Goal: Task Accomplishment & Management: Use online tool/utility

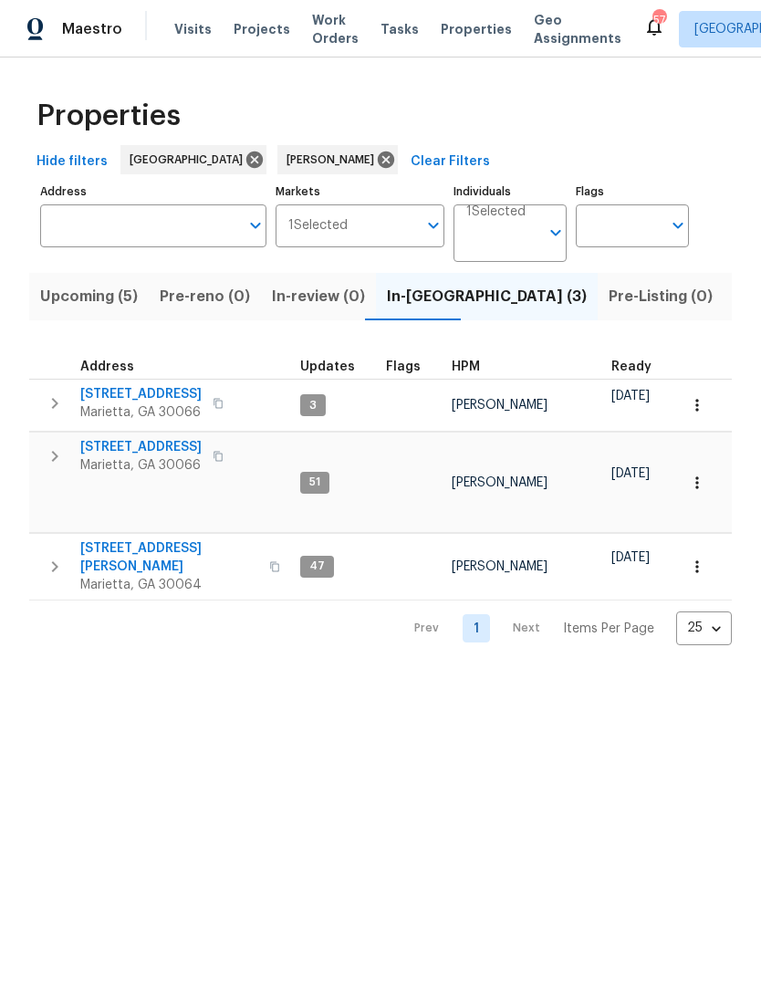
scroll to position [0, 432]
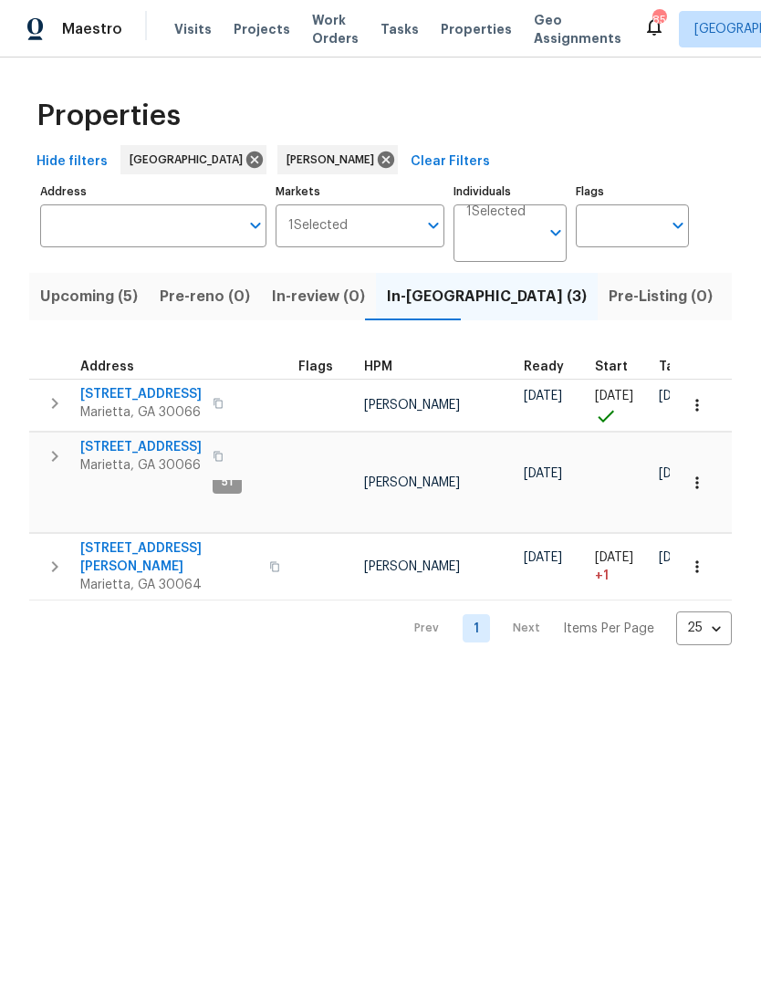
click at [735, 300] on span "Listed (13)" at bounding box center [772, 297] width 75 height 26
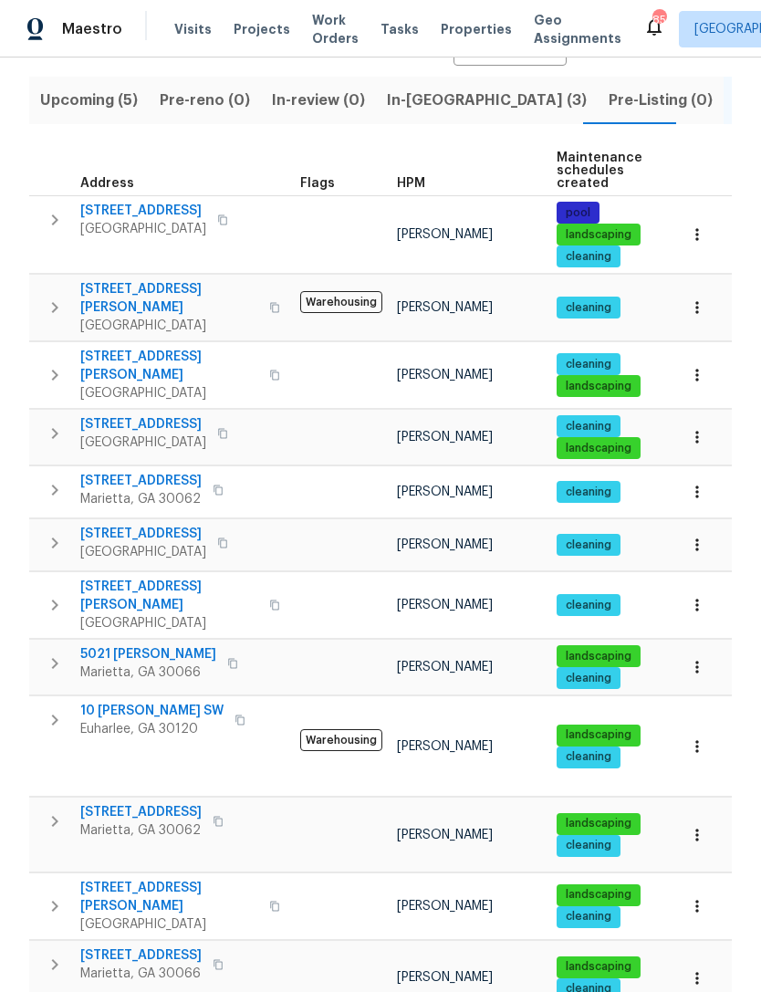
scroll to position [195, 0]
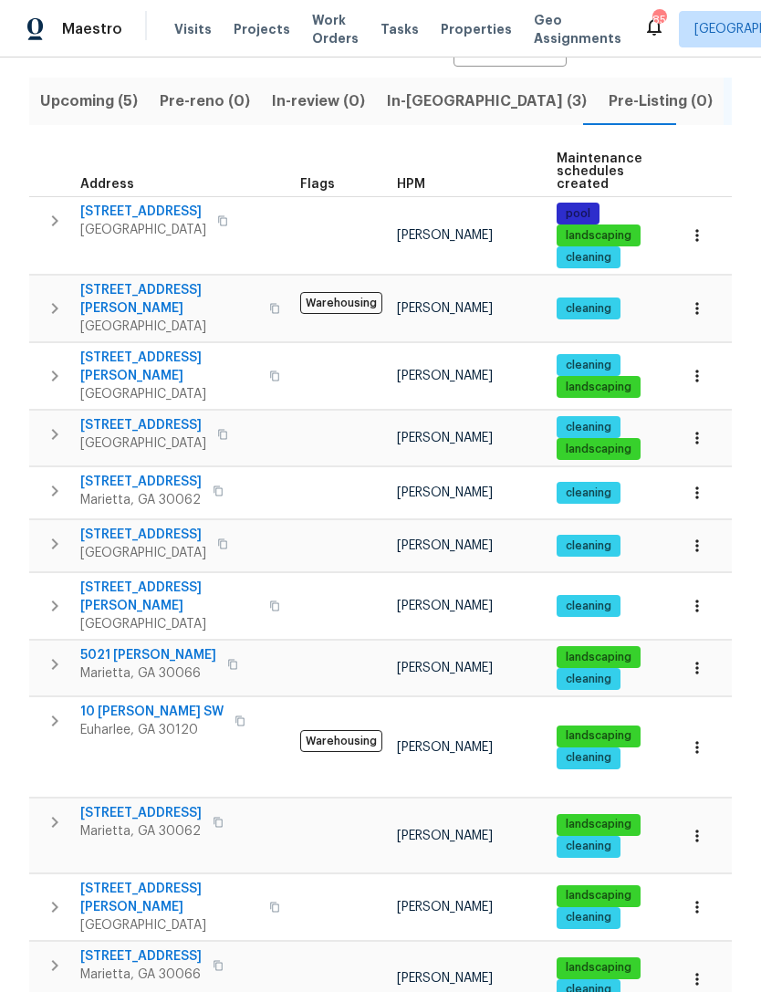
click at [141, 526] on span "[STREET_ADDRESS]" at bounding box center [143, 535] width 126 height 18
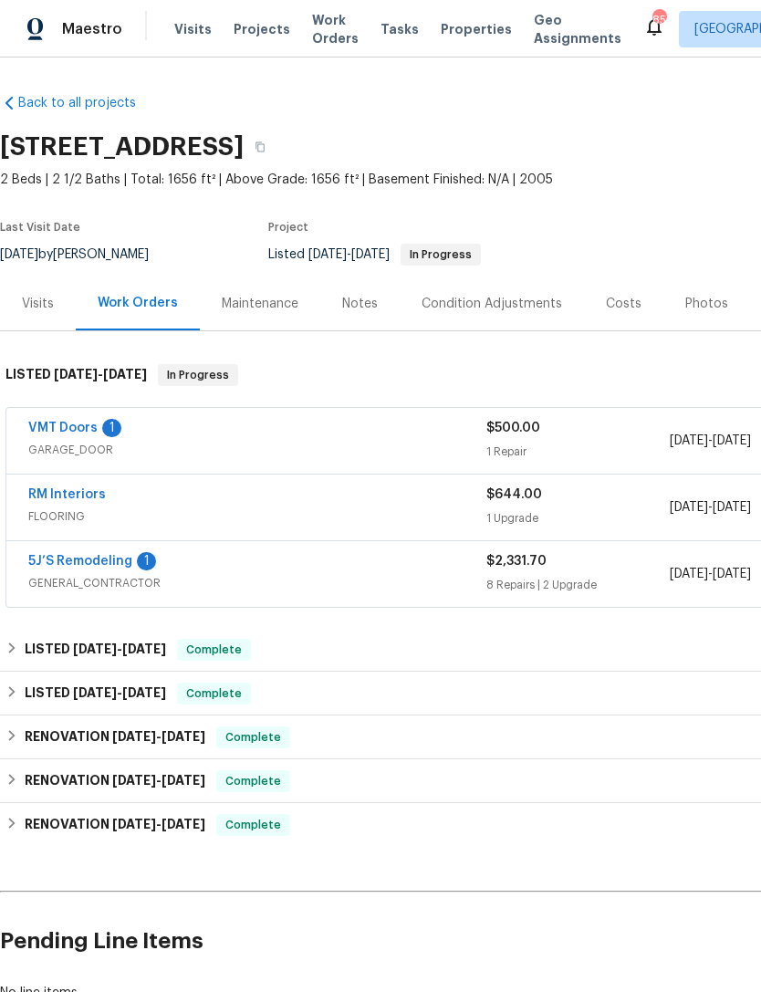
click at [102, 564] on link "5J’S Remodeling" at bounding box center [80, 561] width 104 height 13
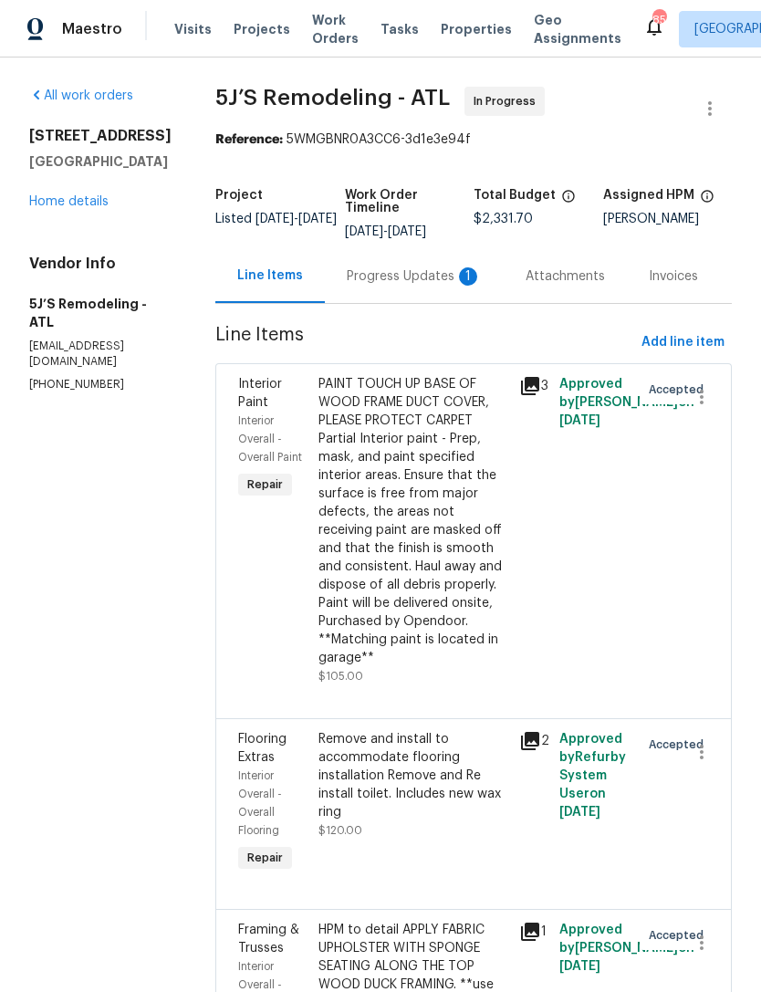
click at [435, 278] on div "Progress Updates 1" at bounding box center [414, 277] width 135 height 18
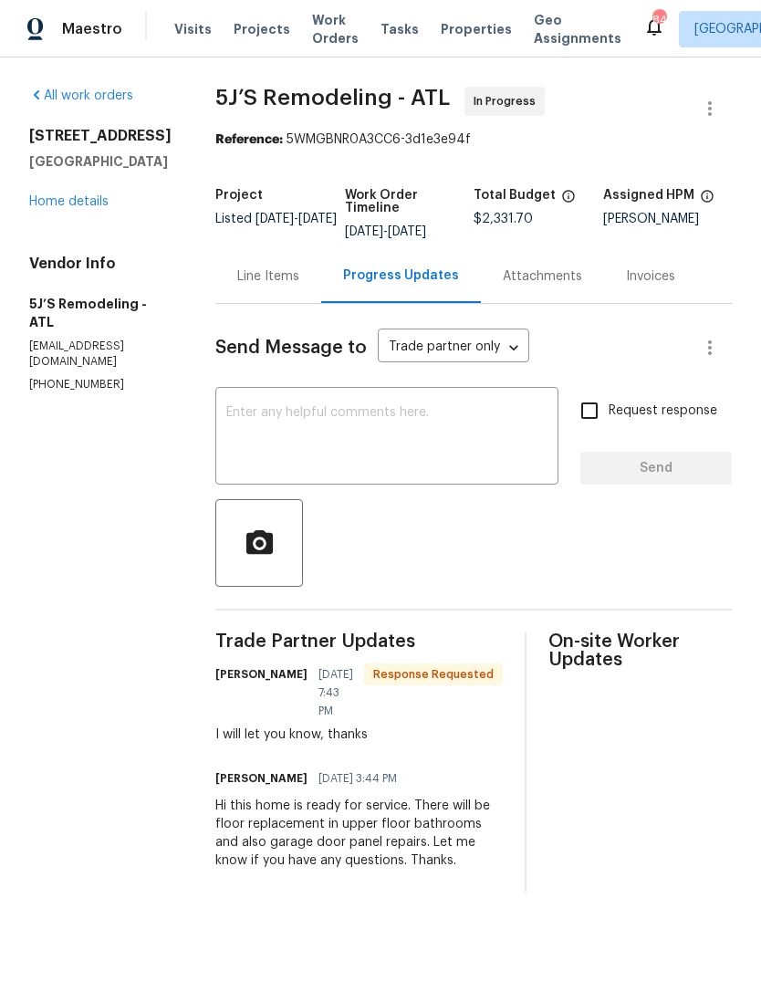
click at [436, 420] on textarea at bounding box center [386, 438] width 321 height 64
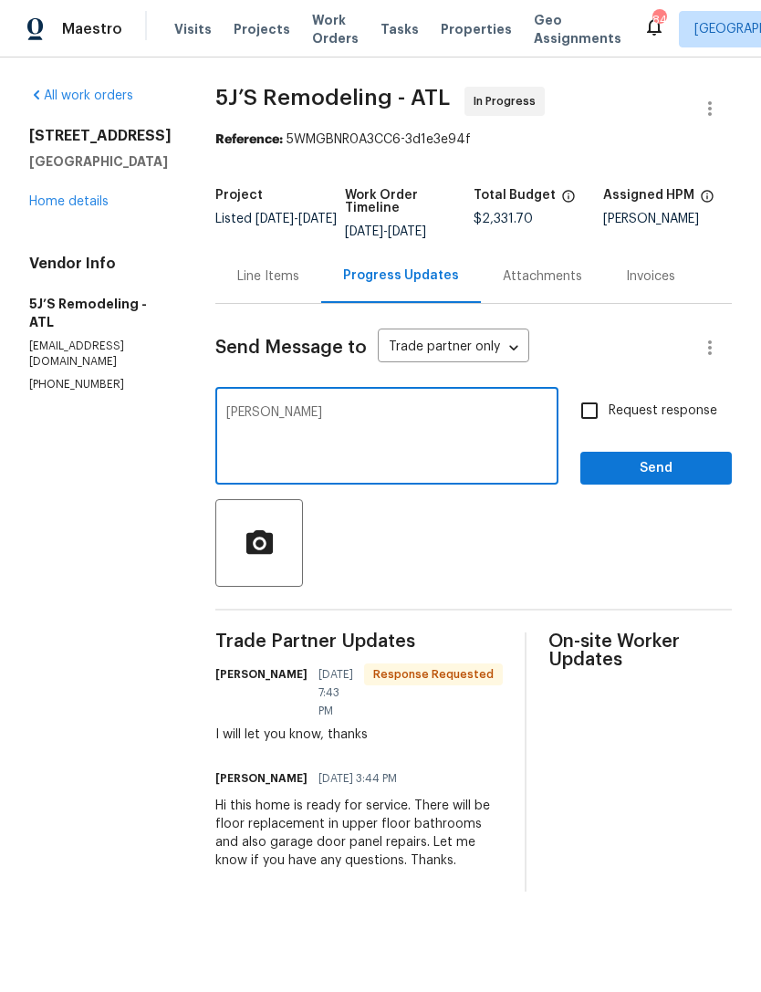
type textarea "Ty"
click at [604, 409] on input "Request response" at bounding box center [590, 411] width 38 height 38
checkbox input "true"
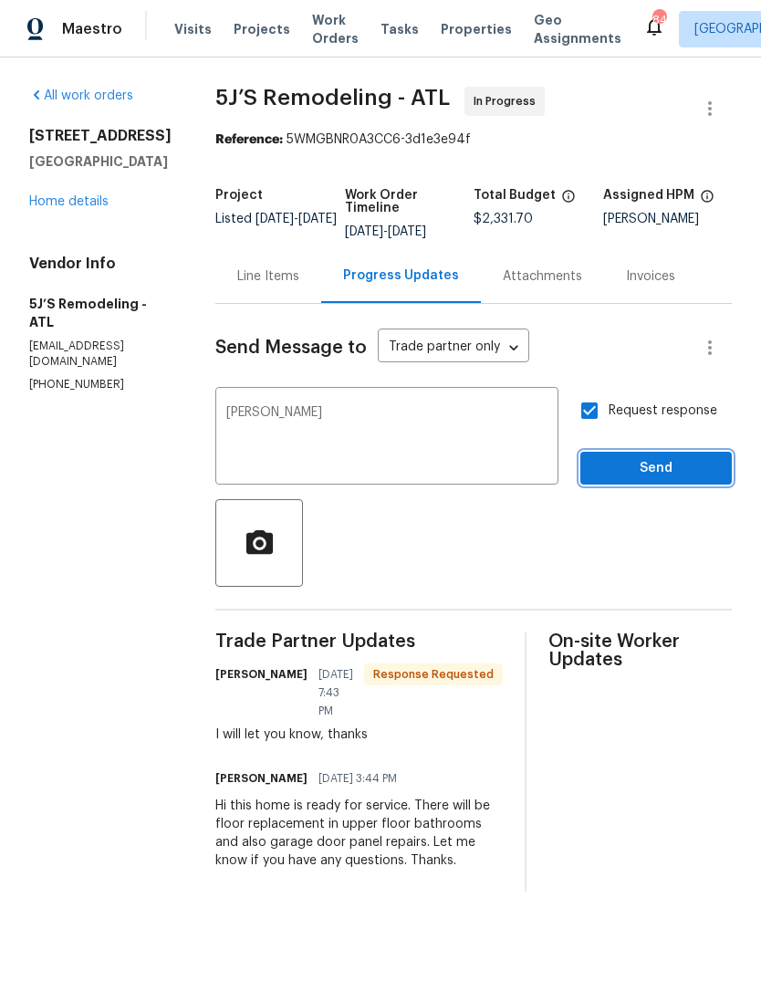
click at [641, 465] on span "Send" at bounding box center [656, 468] width 122 height 23
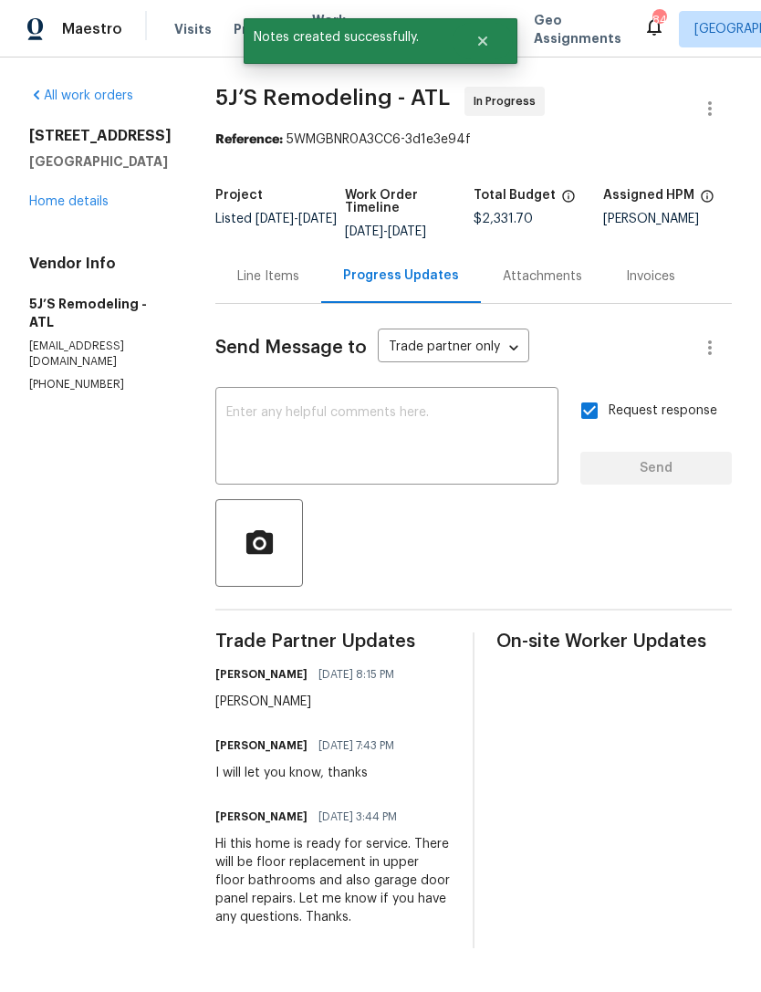
click at [87, 198] on link "Home details" at bounding box center [68, 201] width 79 height 13
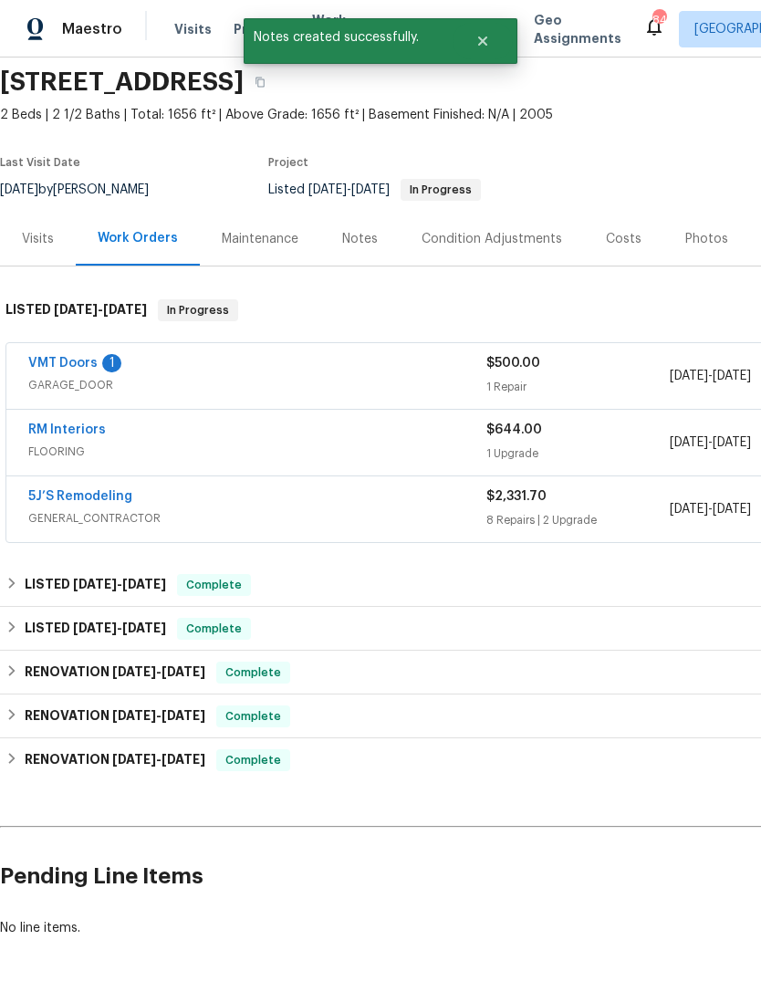
scroll to position [66, 0]
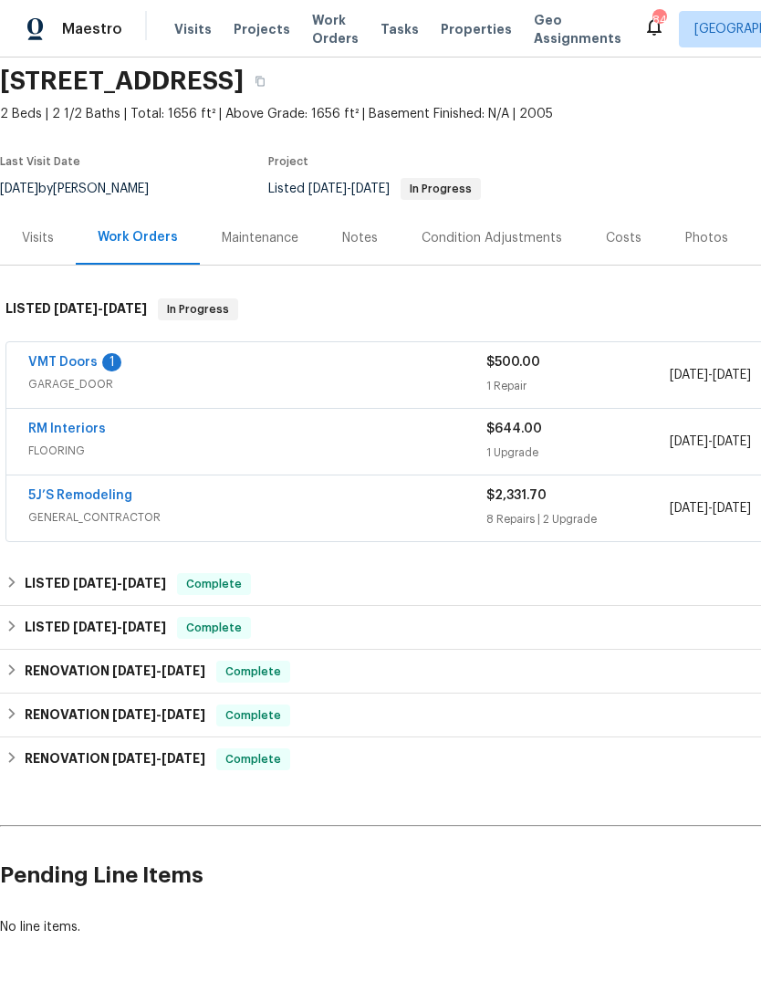
click at [75, 361] on link "VMT Doors" at bounding box center [62, 362] width 69 height 13
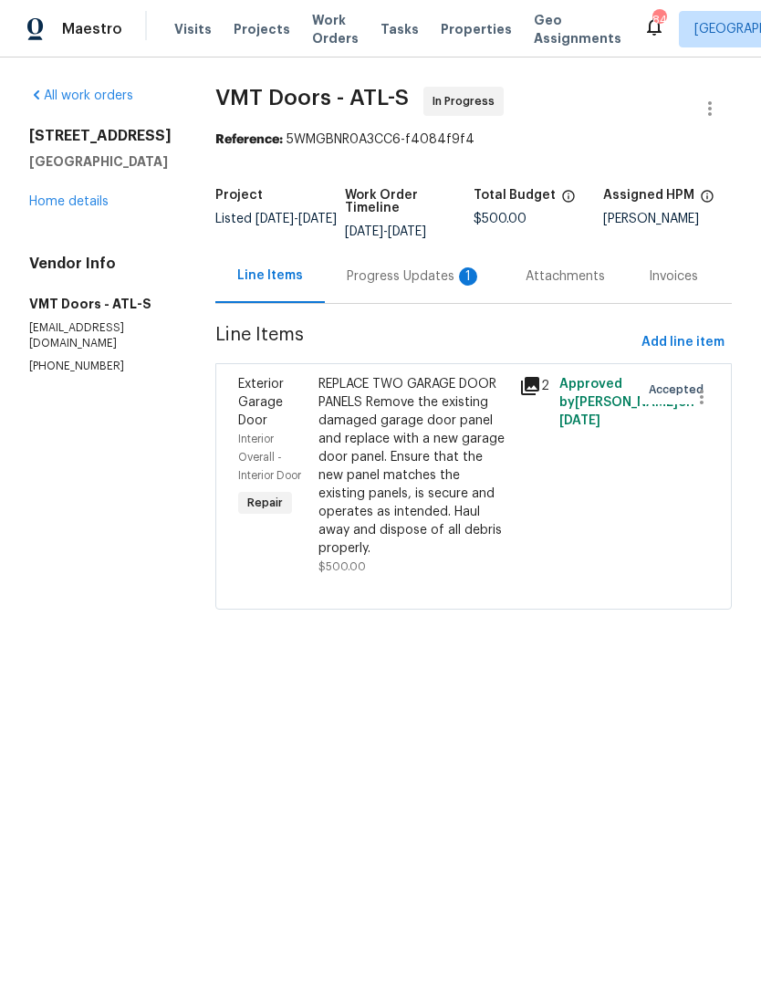
click at [397, 289] on div "Progress Updates 1" at bounding box center [414, 276] width 179 height 54
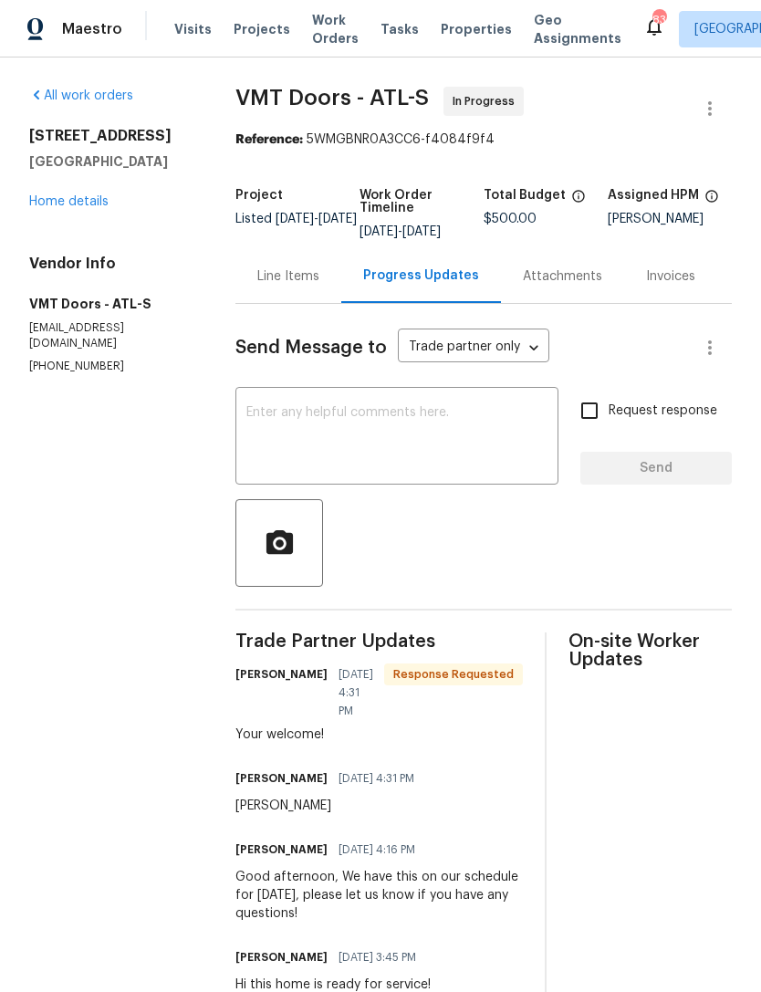
click at [71, 205] on link "Home details" at bounding box center [68, 201] width 79 height 13
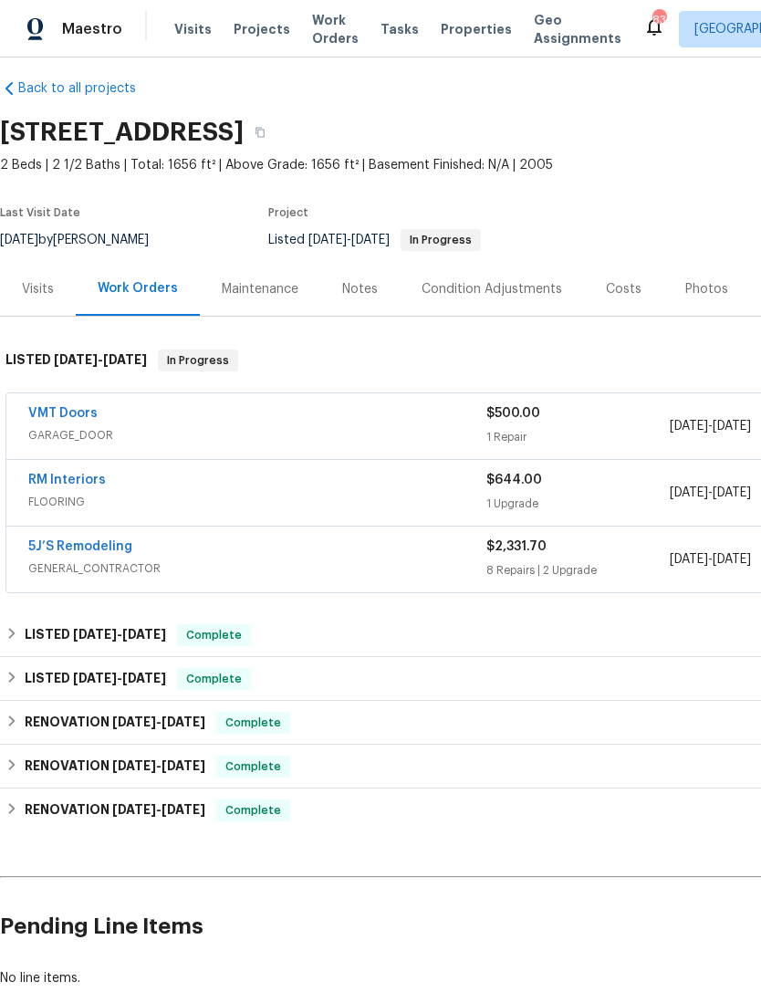
scroll to position [15, 0]
click at [319, 555] on div "5J’S Remodeling" at bounding box center [257, 549] width 458 height 22
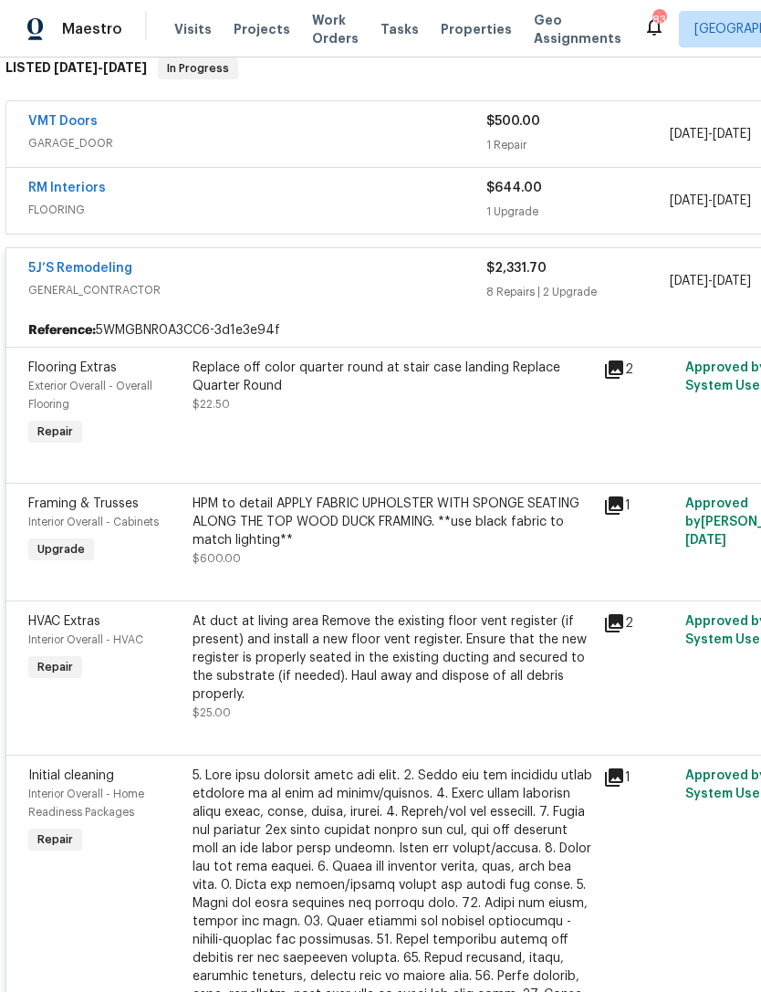
scroll to position [307, 0]
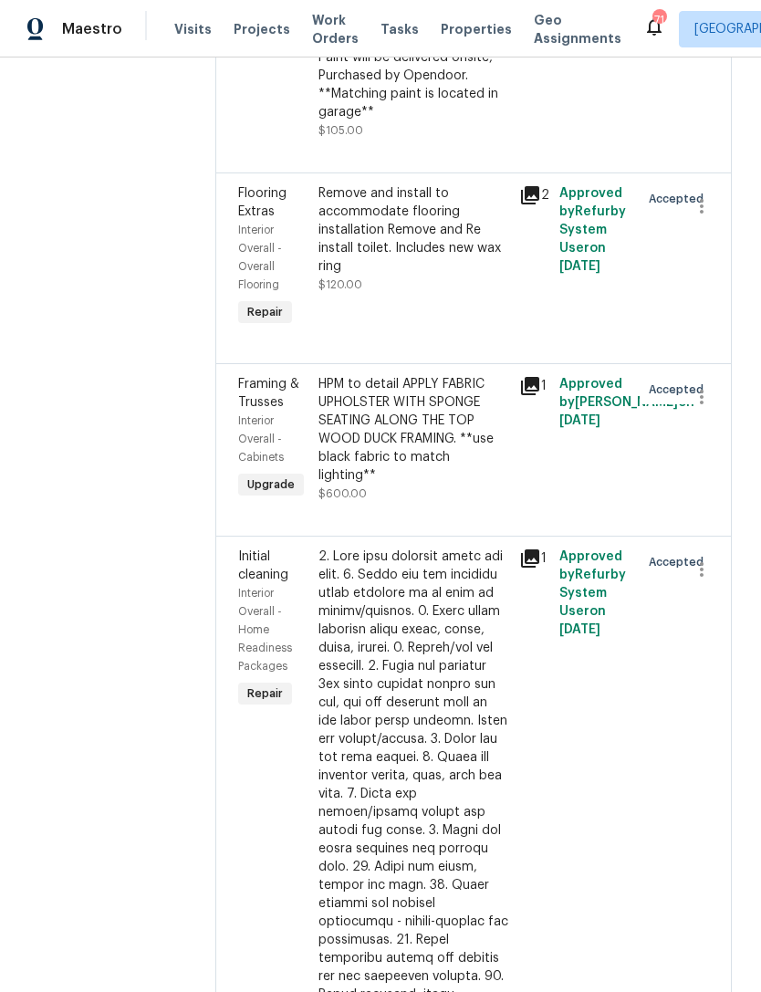
scroll to position [562, 0]
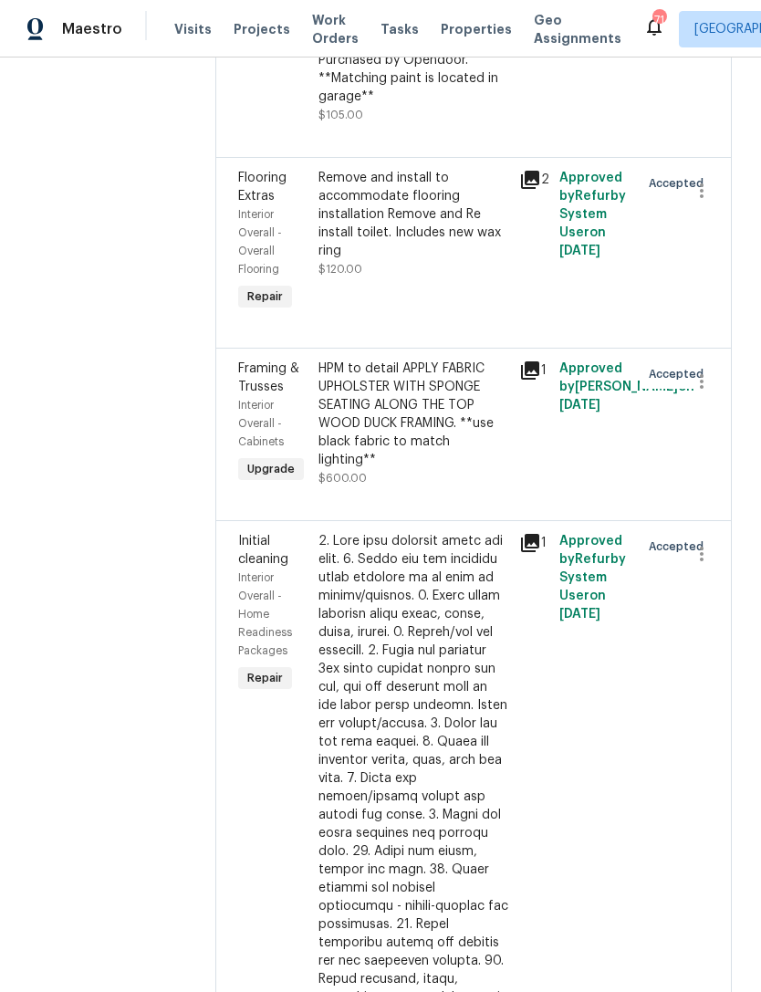
click at [264, 385] on span "Framing & Trusses" at bounding box center [268, 377] width 61 height 31
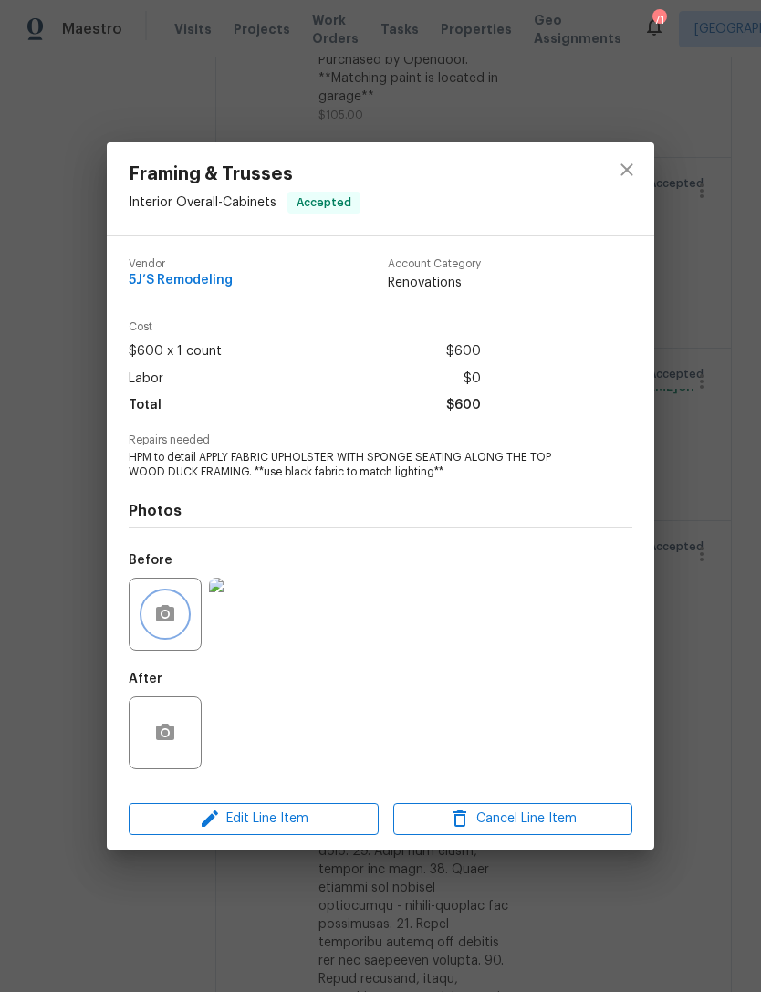
click at [176, 615] on button "button" at bounding box center [165, 615] width 44 height 44
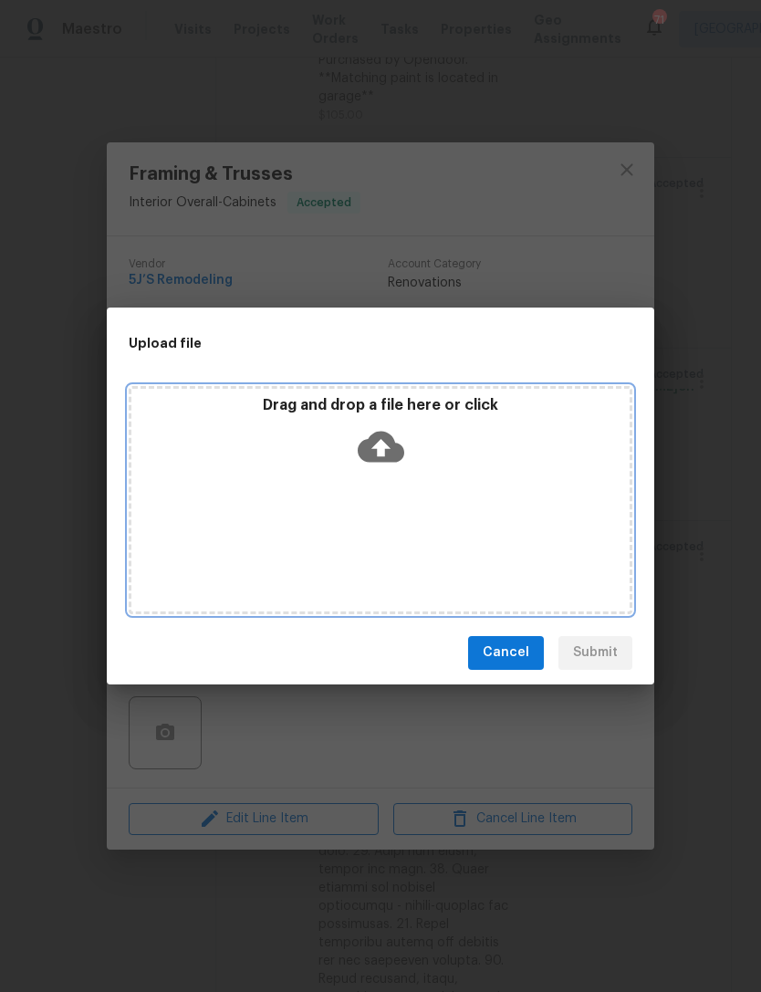
click at [478, 488] on div "Drag and drop a file here or click" at bounding box center [381, 500] width 504 height 228
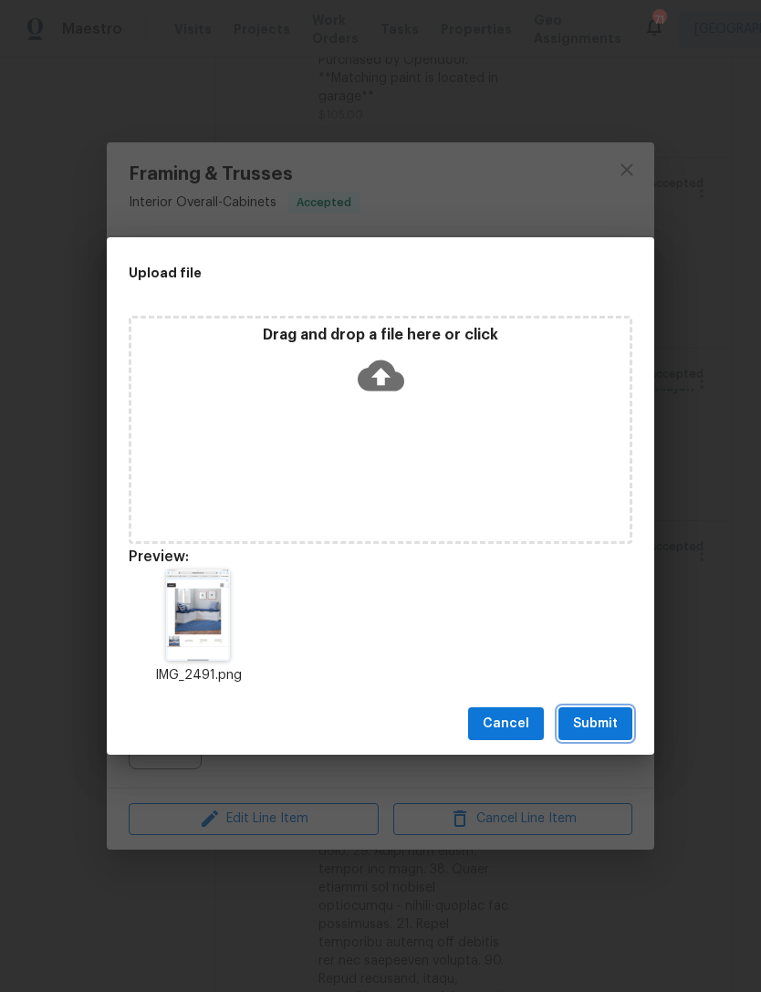
click at [597, 714] on span "Submit" at bounding box center [595, 724] width 45 height 23
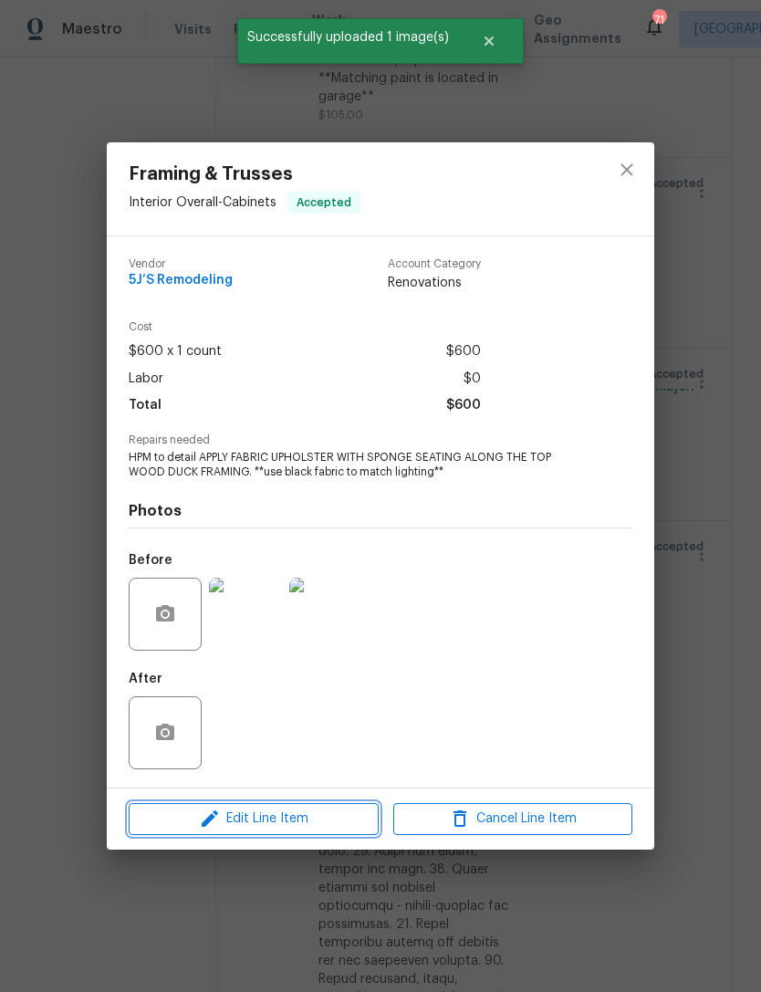
click at [299, 817] on span "Edit Line Item" at bounding box center [253, 819] width 239 height 23
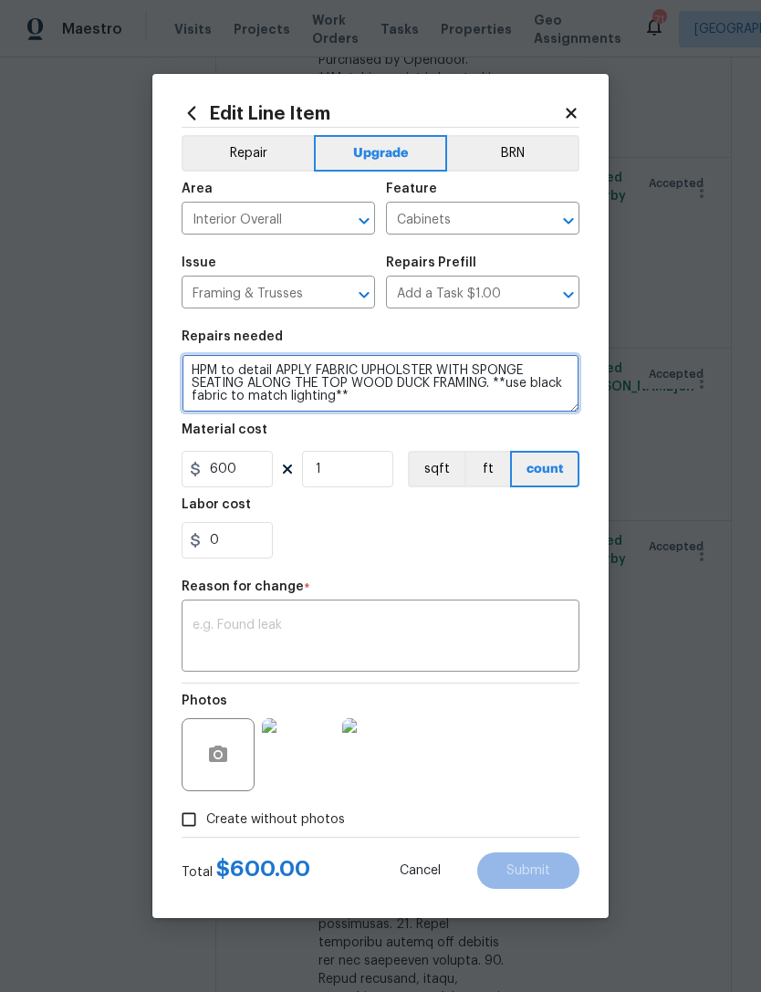
click at [435, 380] on textarea "HPM to detail APPLY FABRIC UPHOLSTER WITH SPONGE SEATING ALONG THE TOP WOOD DUC…" at bounding box center [381, 383] width 398 height 58
type textarea "HPM to detail APPLY FABRIC UPHOLSTER WITH SPONGE SEATING ALONG THE TOP WOOD DUC…"
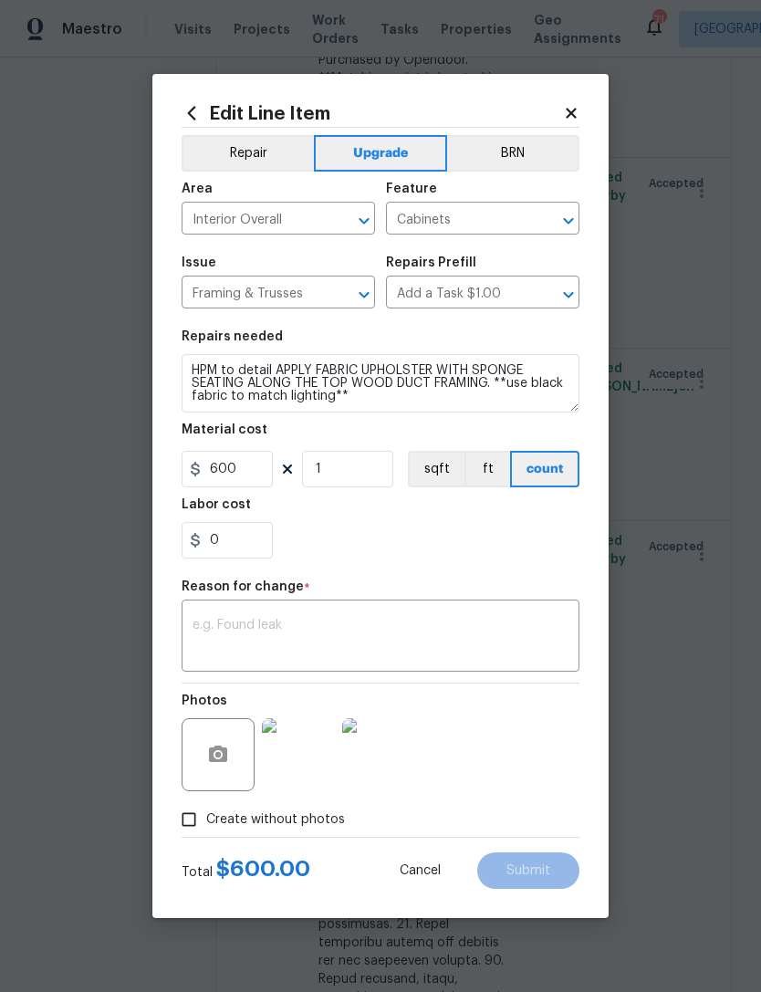
click at [417, 545] on div "0" at bounding box center [381, 540] width 398 height 37
click at [359, 631] on textarea at bounding box center [381, 638] width 376 height 38
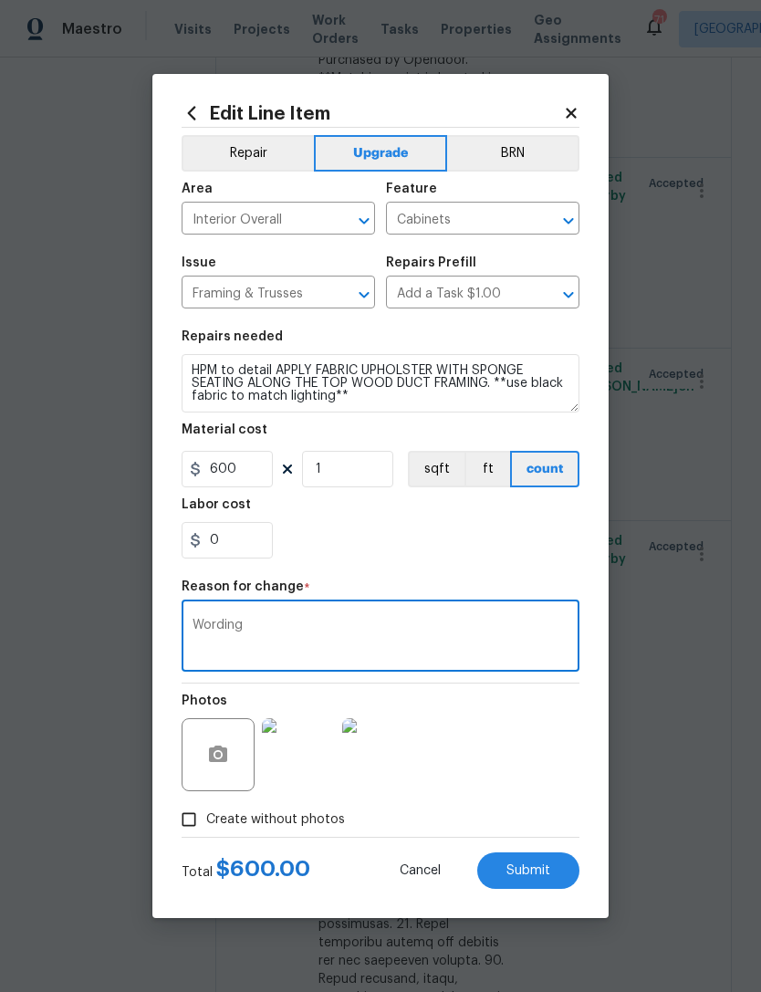
type textarea "Wording"
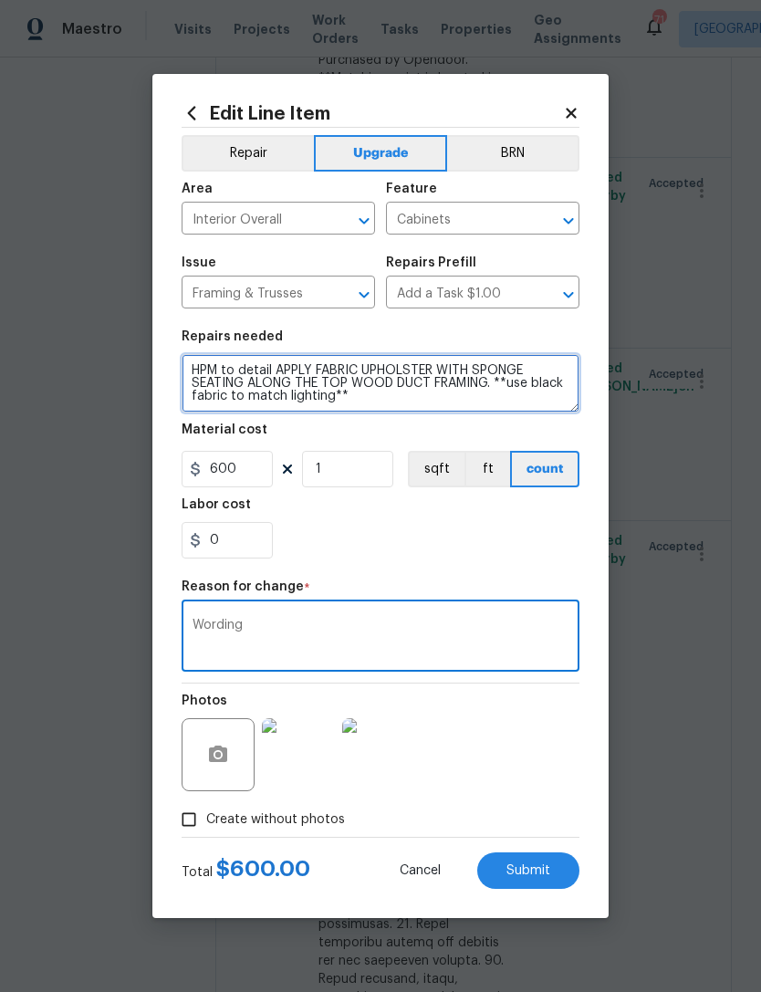
click at [392, 394] on textarea "HPM to detail APPLY FABRIC UPHOLSTER WITH SPONGE SEATING ALONG THE TOP WOOD DUC…" at bounding box center [381, 383] width 398 height 58
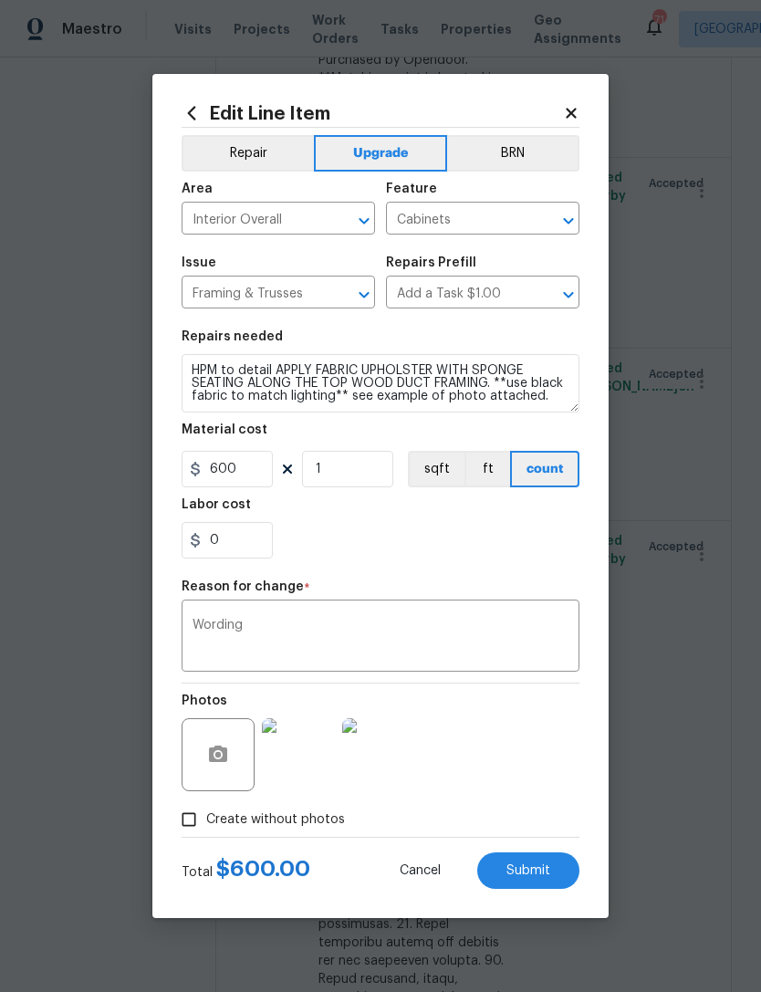
click at [478, 550] on div "0" at bounding box center [381, 540] width 398 height 37
click at [531, 870] on span "Submit" at bounding box center [529, 872] width 44 height 14
type textarea "HPM to detail APPLY FABRIC UPHOLSTER WITH SPONGE SEATING ALONG THE TOP WOOD DUC…"
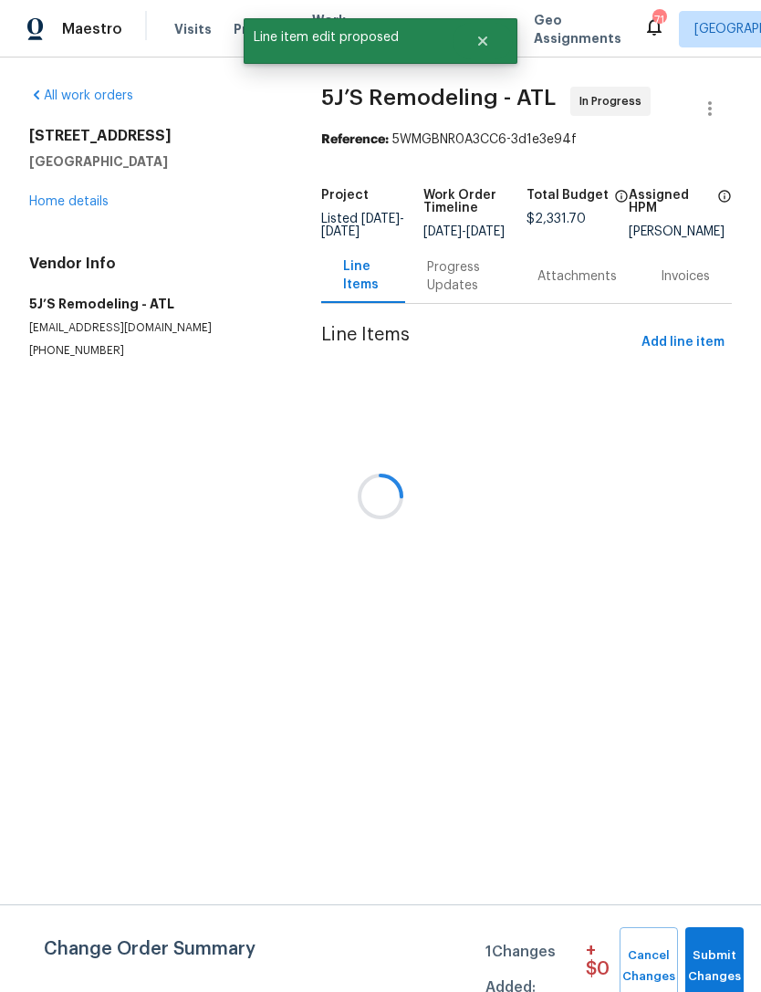
scroll to position [0, 0]
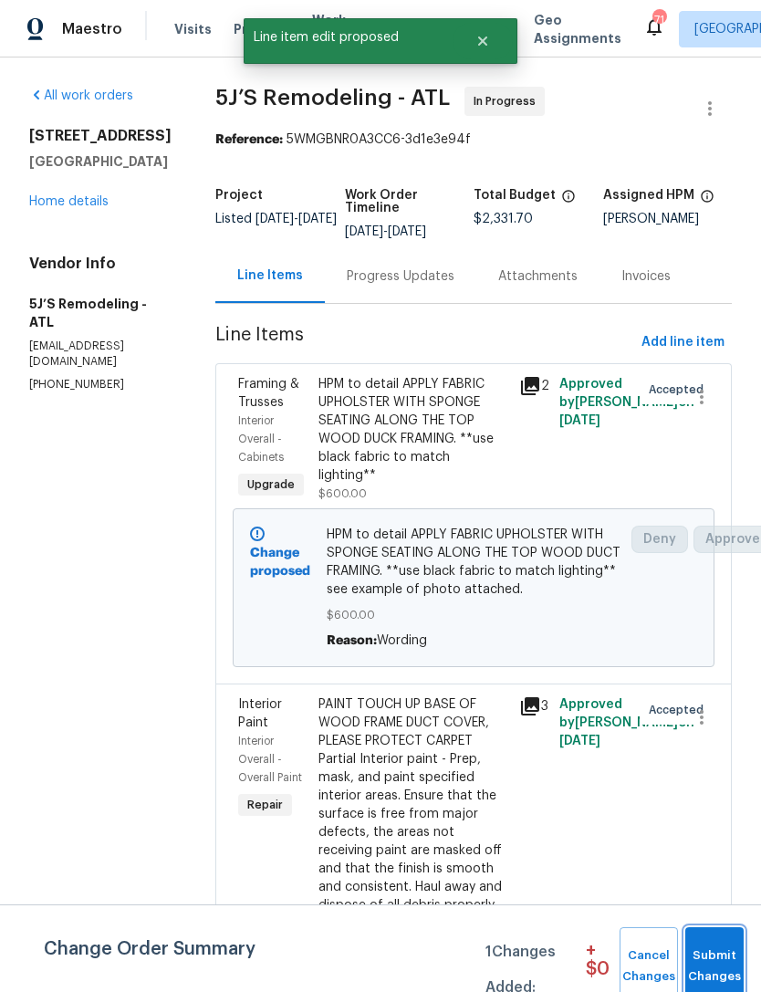
click at [727, 948] on span "Submit Changes" at bounding box center [715, 967] width 40 height 42
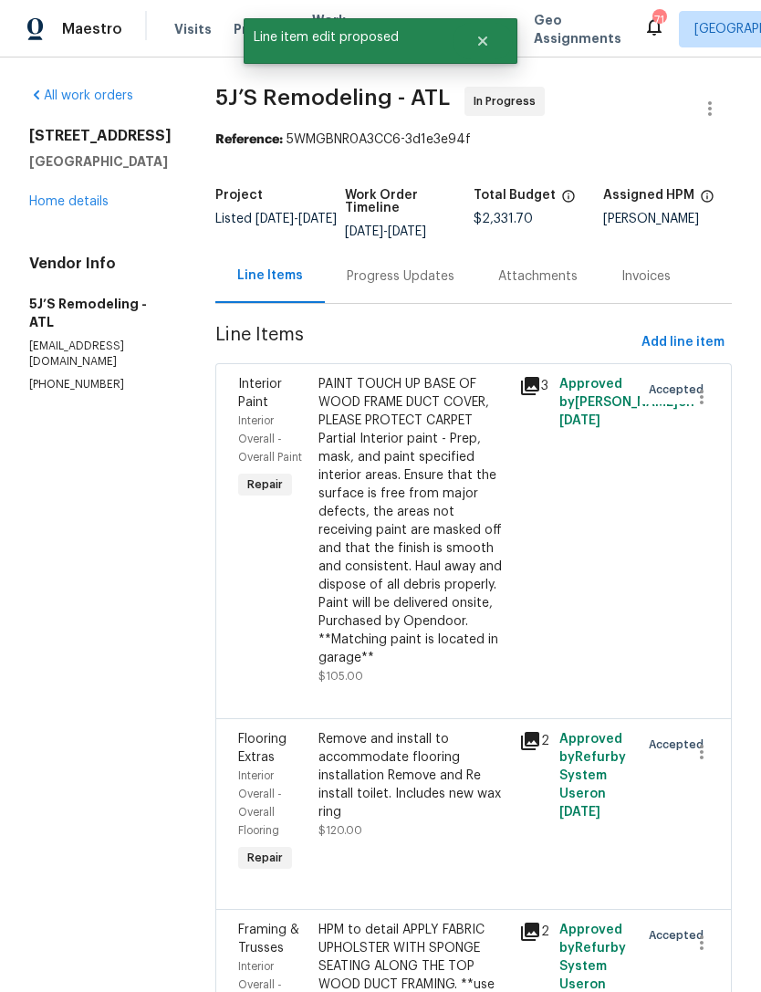
click at [88, 188] on div "107 Red Barn Ln Acworth, GA 30102 Home details" at bounding box center [100, 169] width 142 height 84
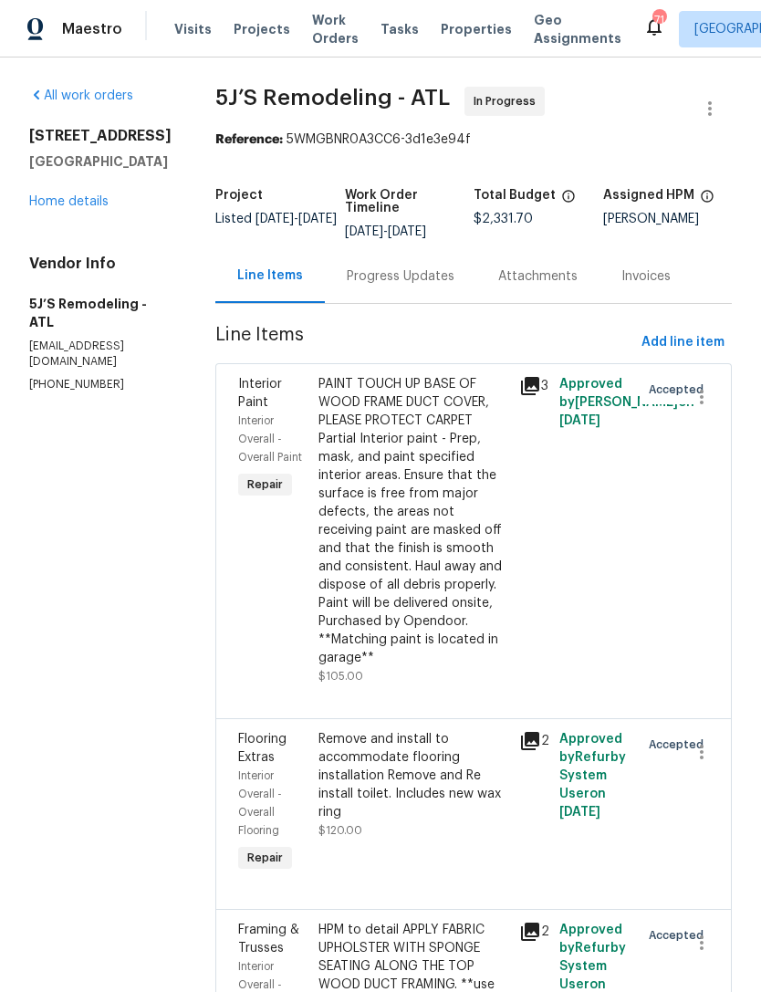
click at [89, 204] on link "Home details" at bounding box center [68, 201] width 79 height 13
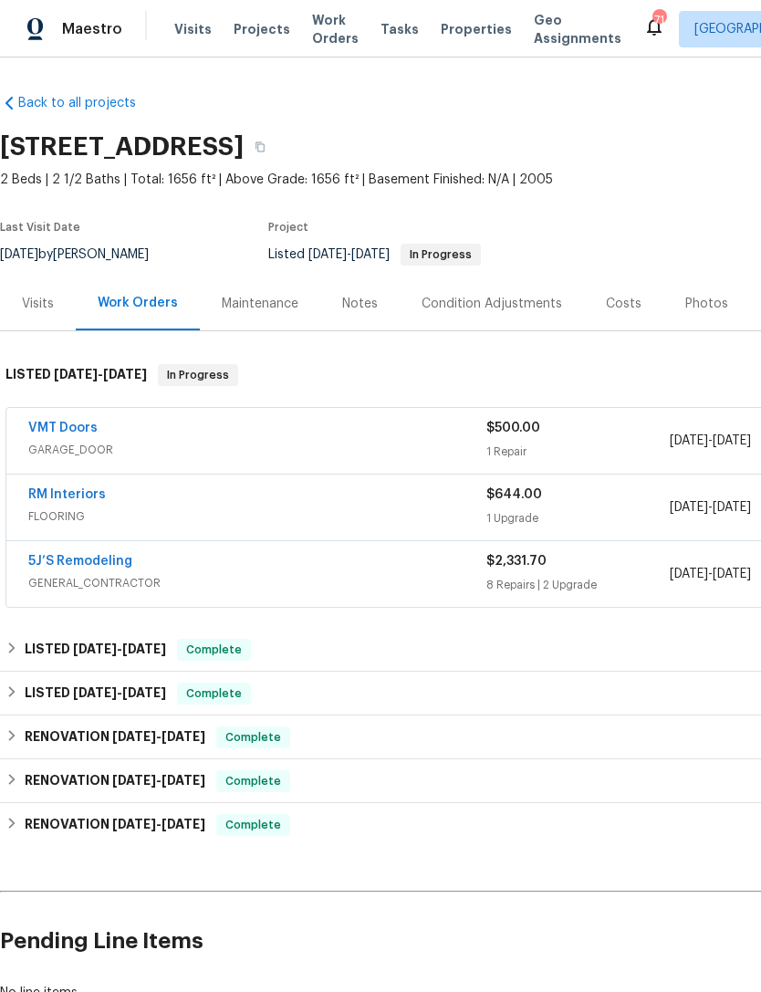
click at [630, 306] on div "Costs" at bounding box center [624, 304] width 36 height 18
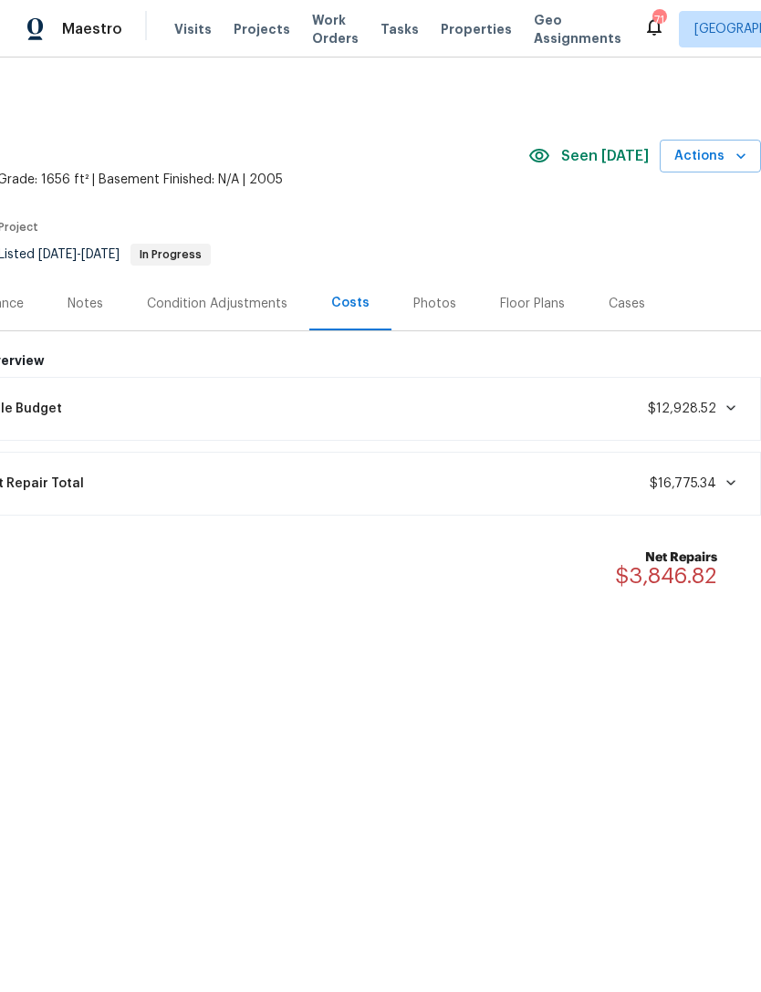
scroll to position [0, 270]
